Goal: Transaction & Acquisition: Purchase product/service

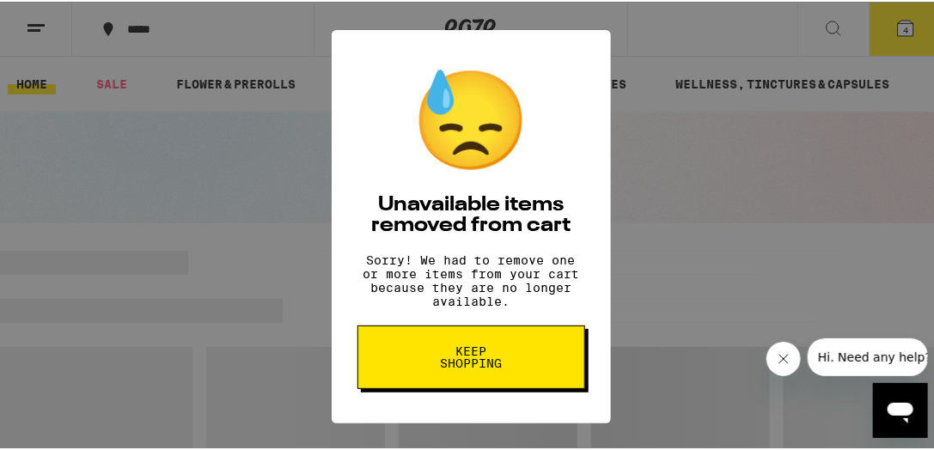
click at [467, 368] on span "Keep Shopping" at bounding box center [471, 356] width 88 height 24
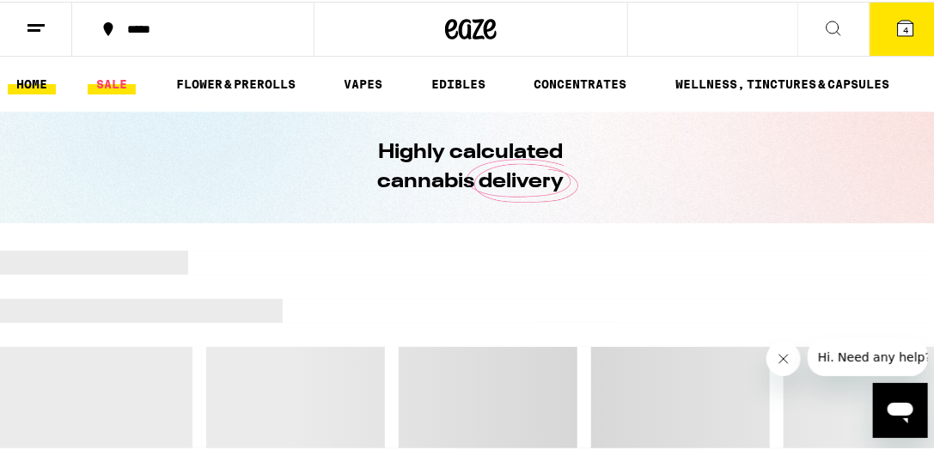
click at [115, 80] on link "SALE" at bounding box center [112, 82] width 48 height 21
